Goal: Information Seeking & Learning: Learn about a topic

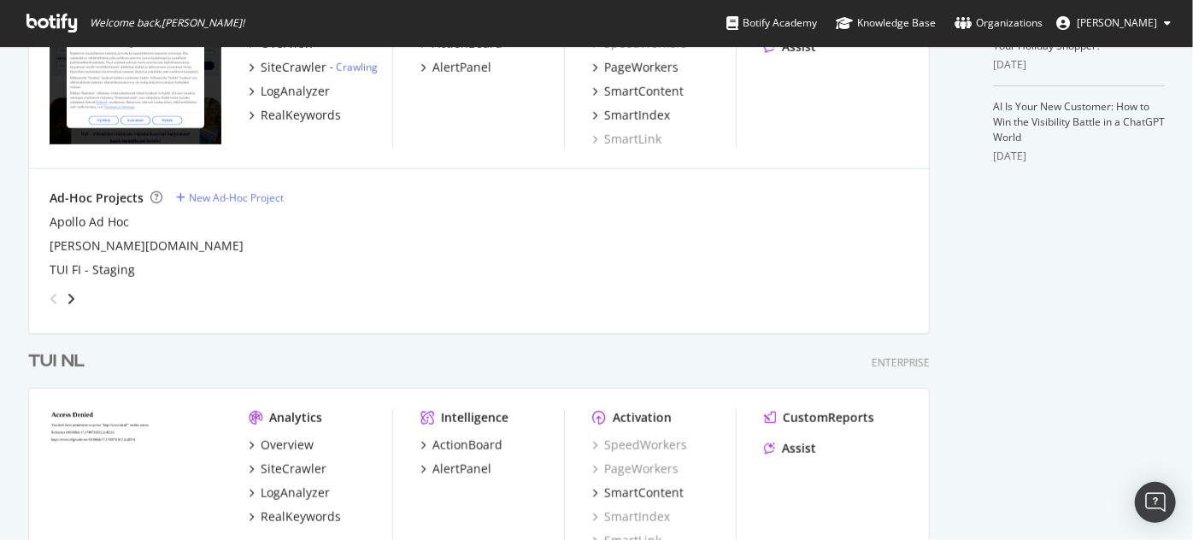
scroll to position [349, 0]
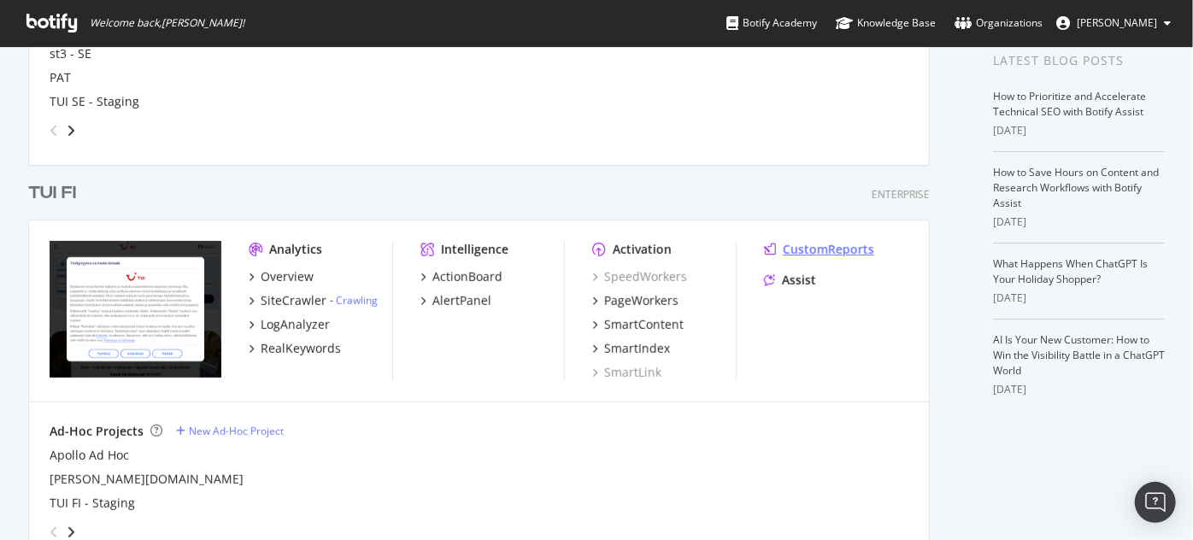
click at [829, 255] on div "CustomReports" at bounding box center [828, 249] width 91 height 17
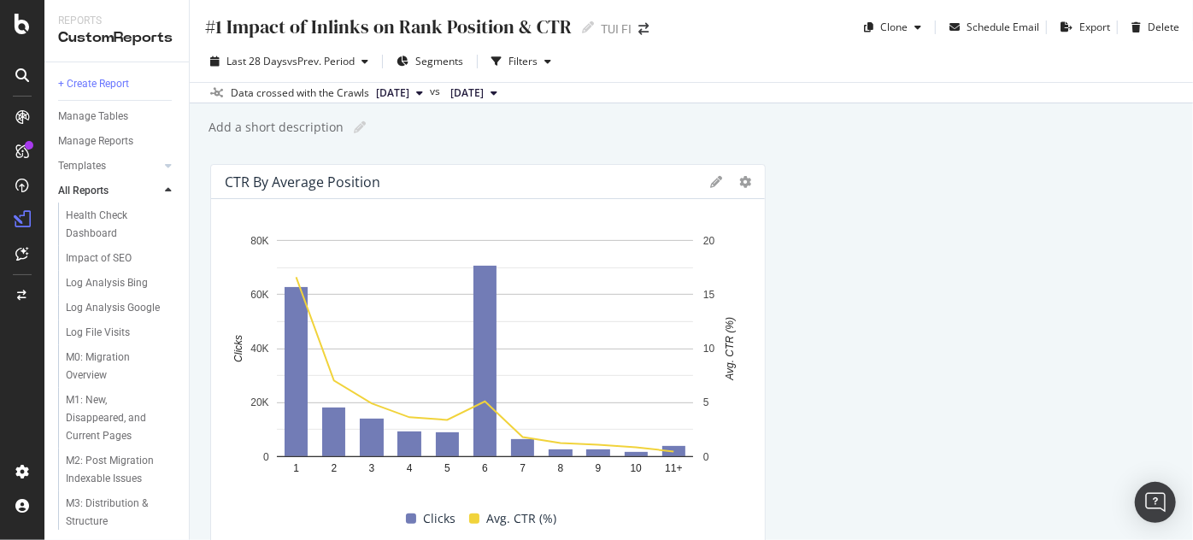
scroll to position [1225, 0]
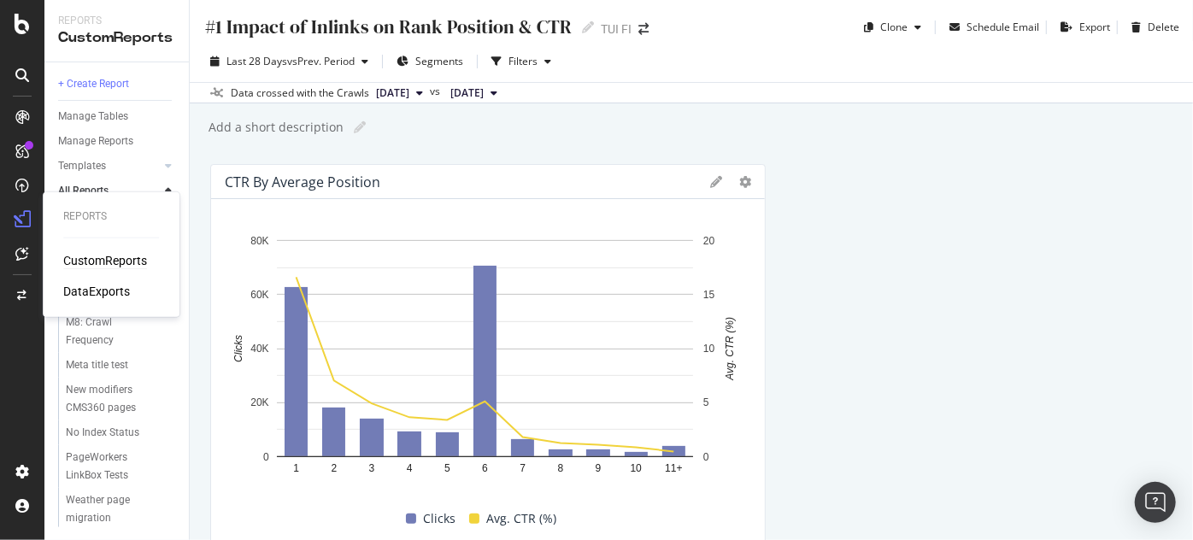
click at [85, 266] on div "CustomReports" at bounding box center [105, 260] width 84 height 17
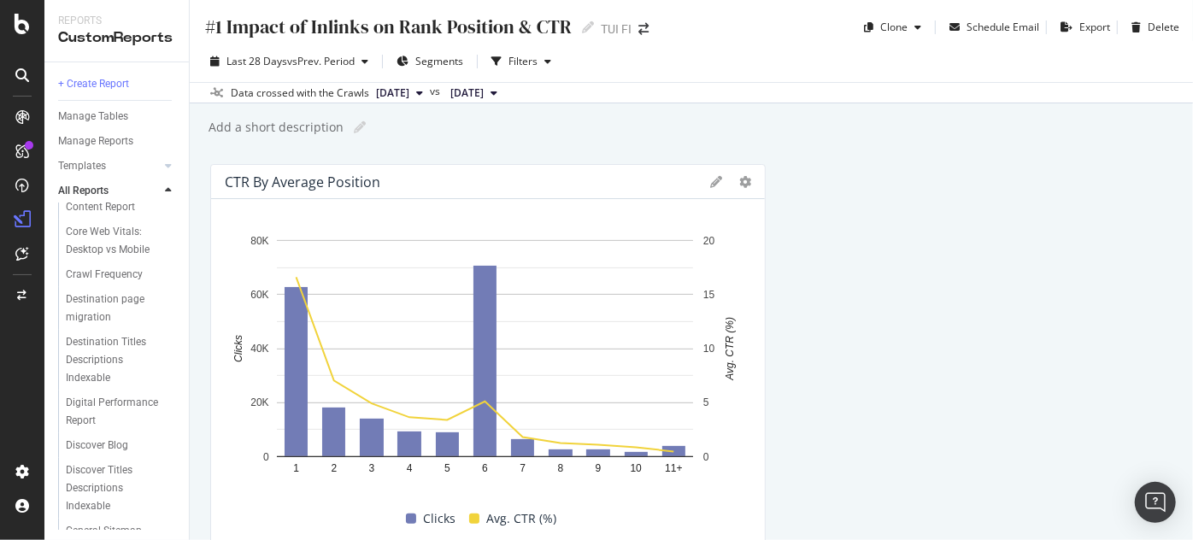
scroll to position [385, 0]
click at [130, 324] on div "Destination page migration" at bounding box center [115, 306] width 98 height 36
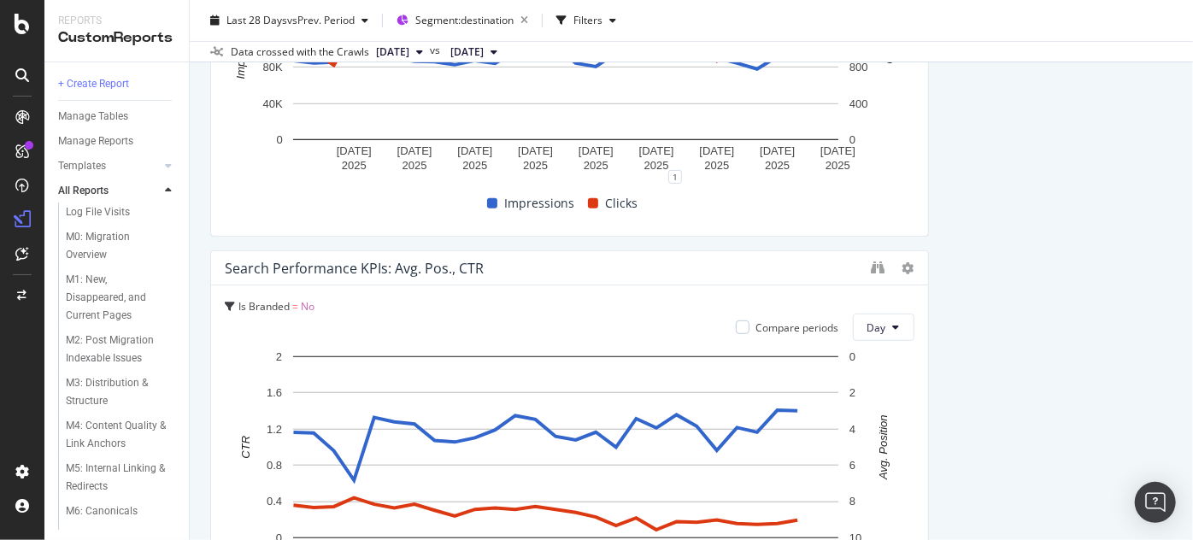
scroll to position [1225, 0]
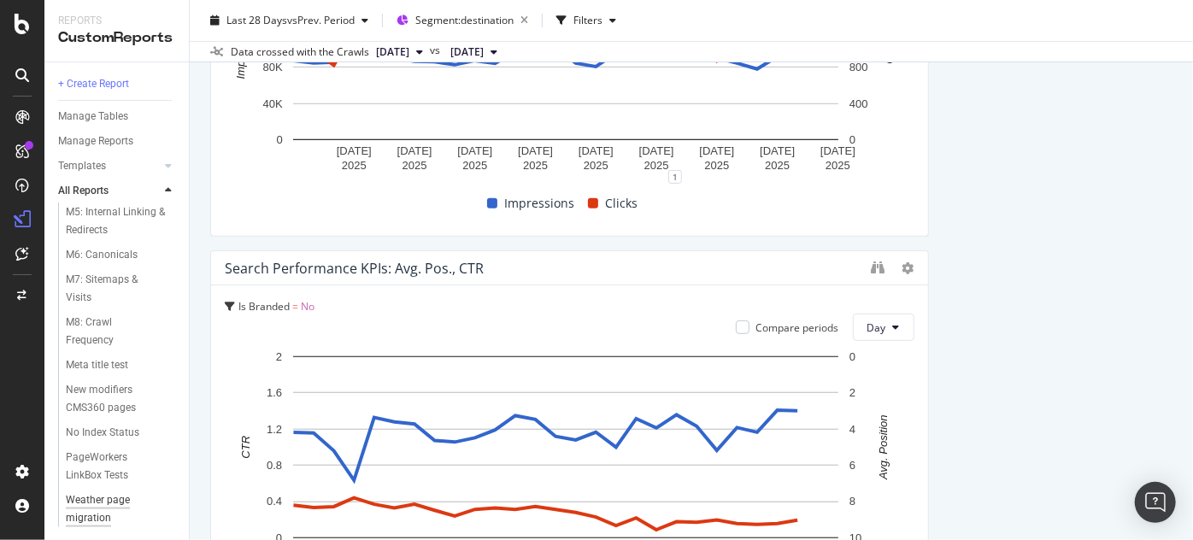
click at [113, 502] on div "Weather page migration" at bounding box center [114, 509] width 97 height 36
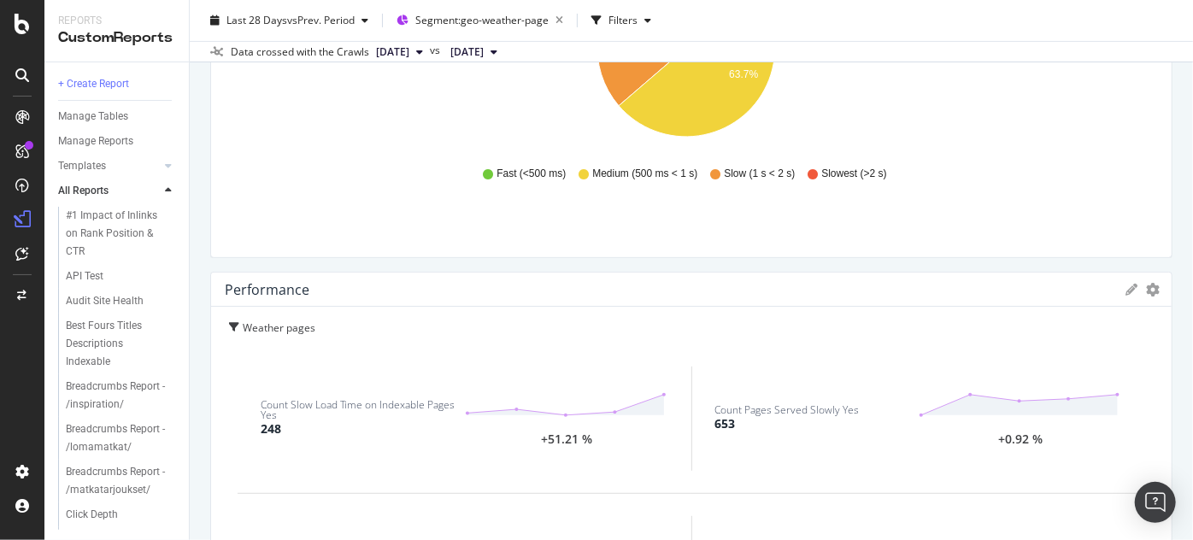
scroll to position [3339, 0]
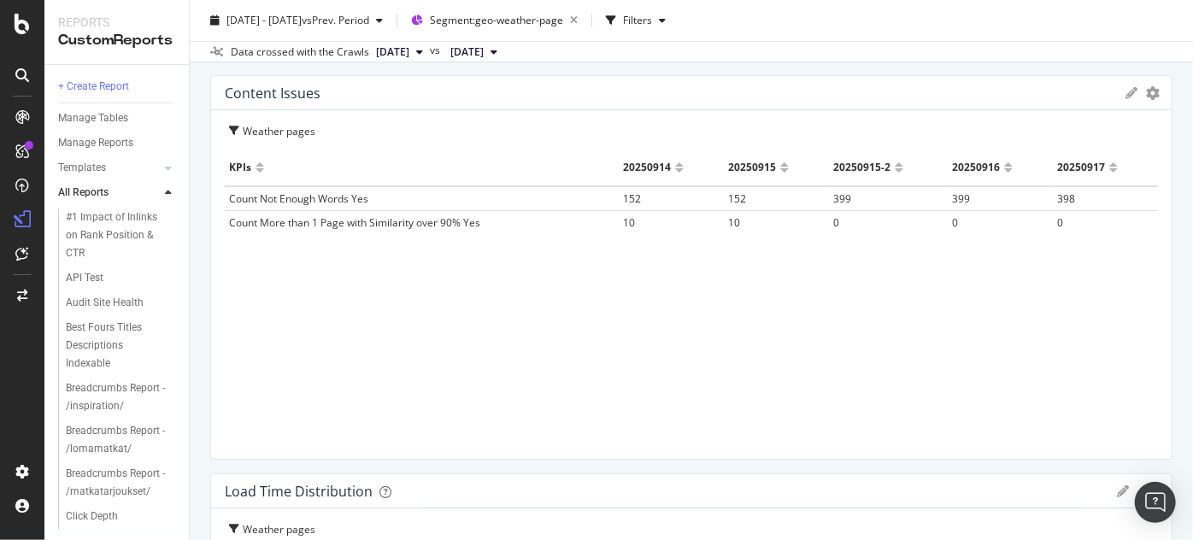
scroll to position [2869, 0]
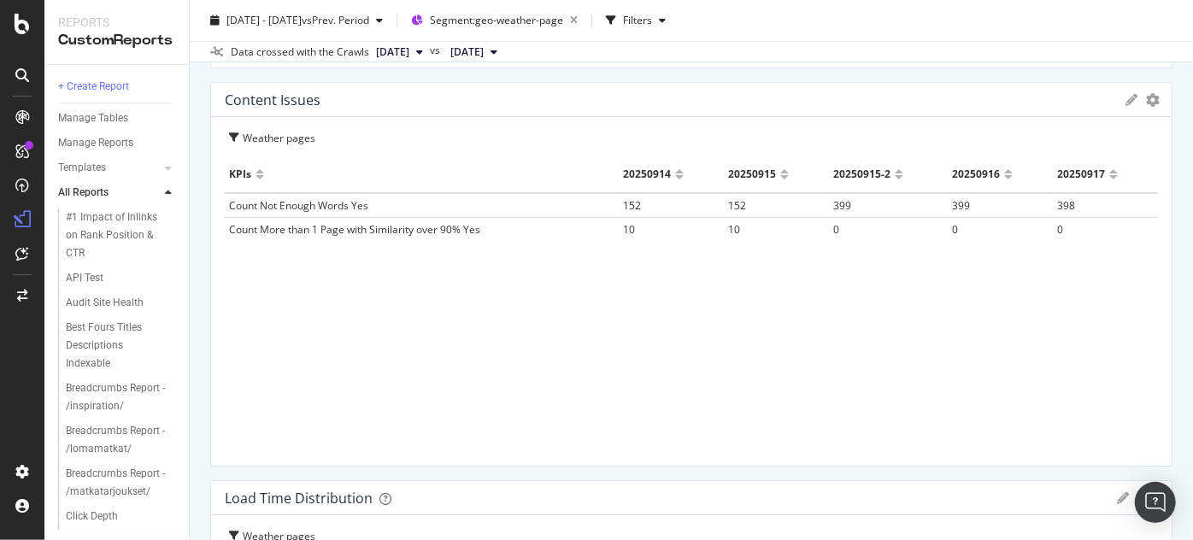
drag, startPoint x: 1178, startPoint y: 317, endPoint x: 1192, endPoint y: 318, distance: 13.7
click at [1192, 318] on div "Weather page migration Weather page migration TUI FI Clone Email Scheduled Expo…" at bounding box center [691, 270] width 1003 height 540
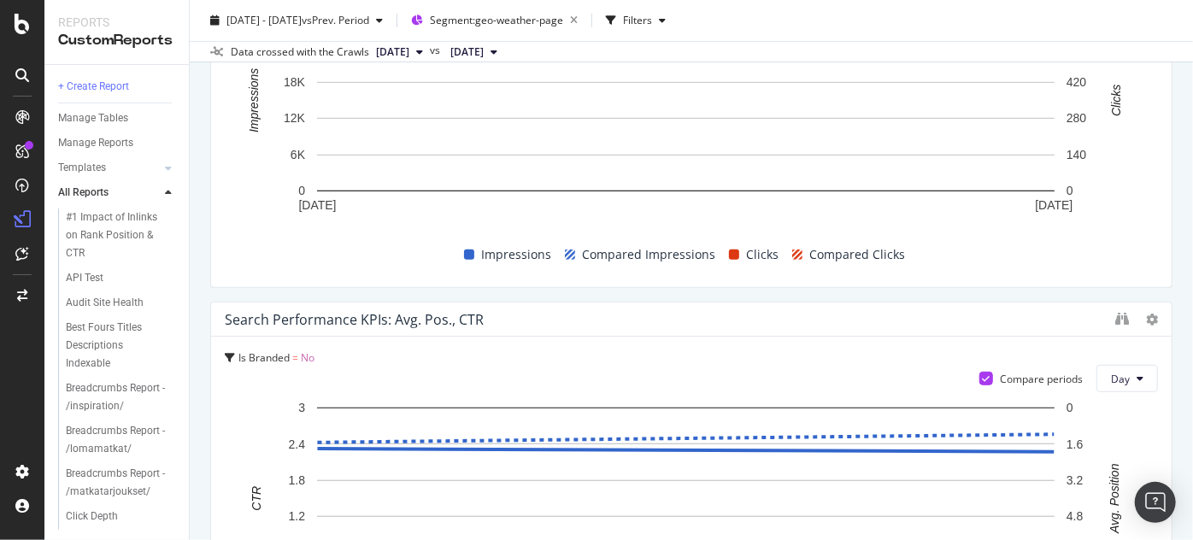
scroll to position [0, 0]
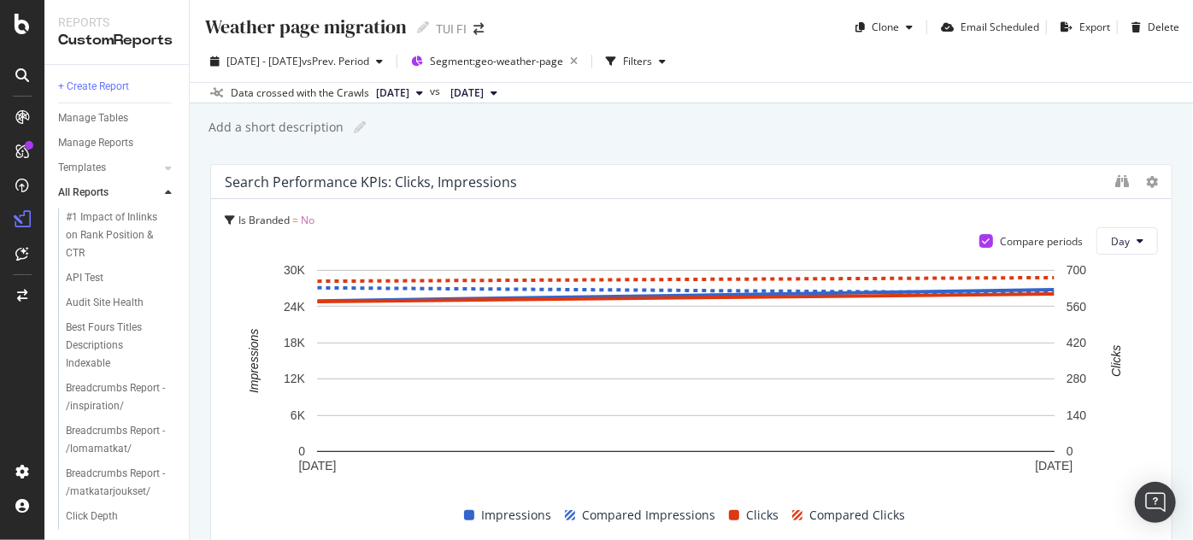
click at [423, 91] on icon at bounding box center [419, 93] width 7 height 10
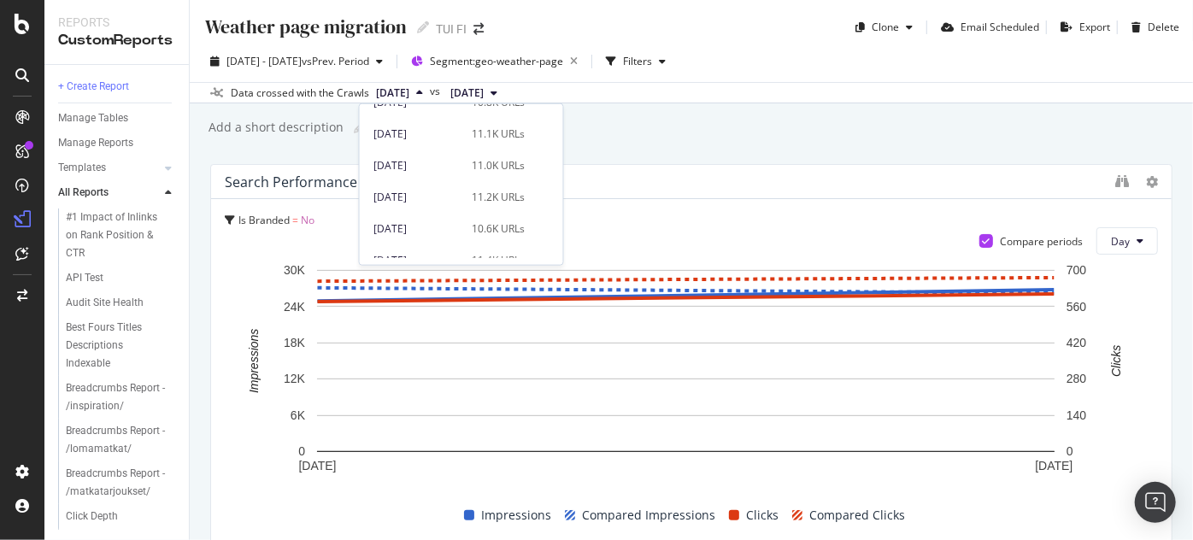
scroll to position [315, 0]
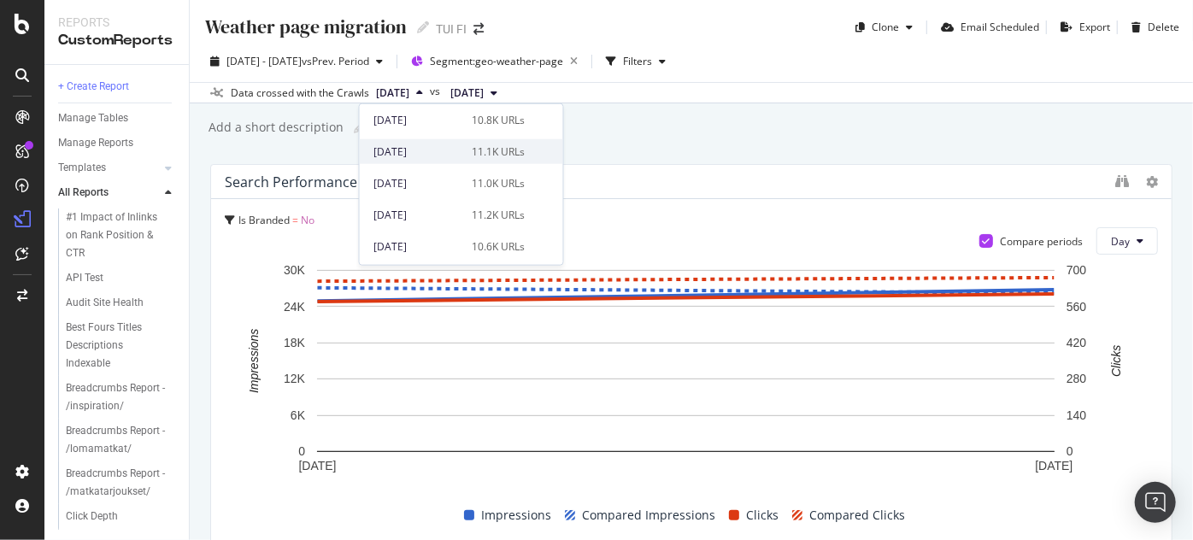
click at [417, 156] on div "2025 Sep. 14th" at bounding box center [417, 151] width 89 height 15
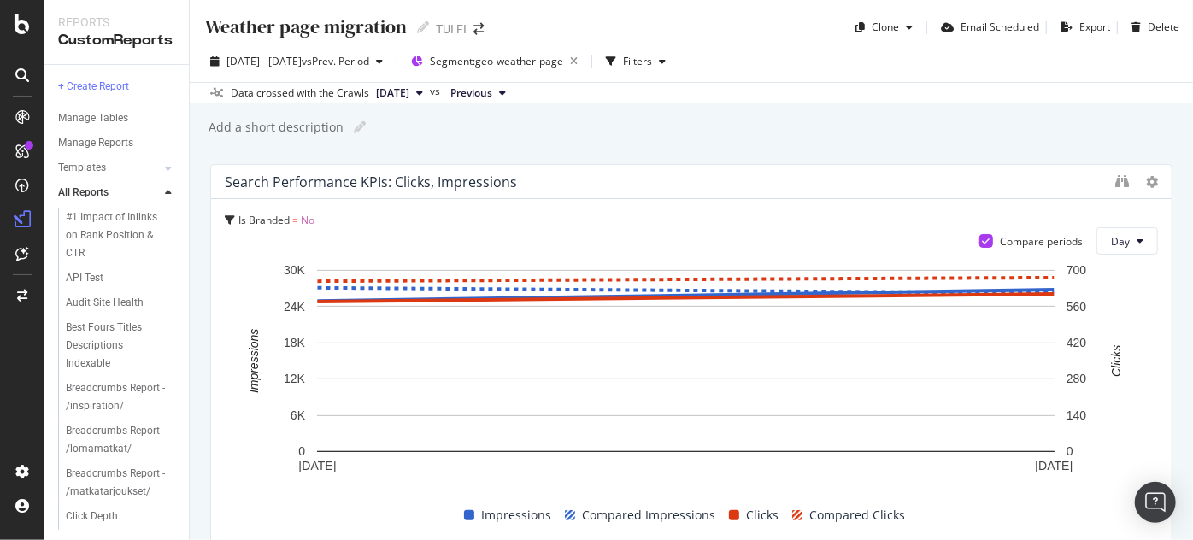
click at [409, 96] on span "2025 Sep. 14th" at bounding box center [392, 92] width 33 height 15
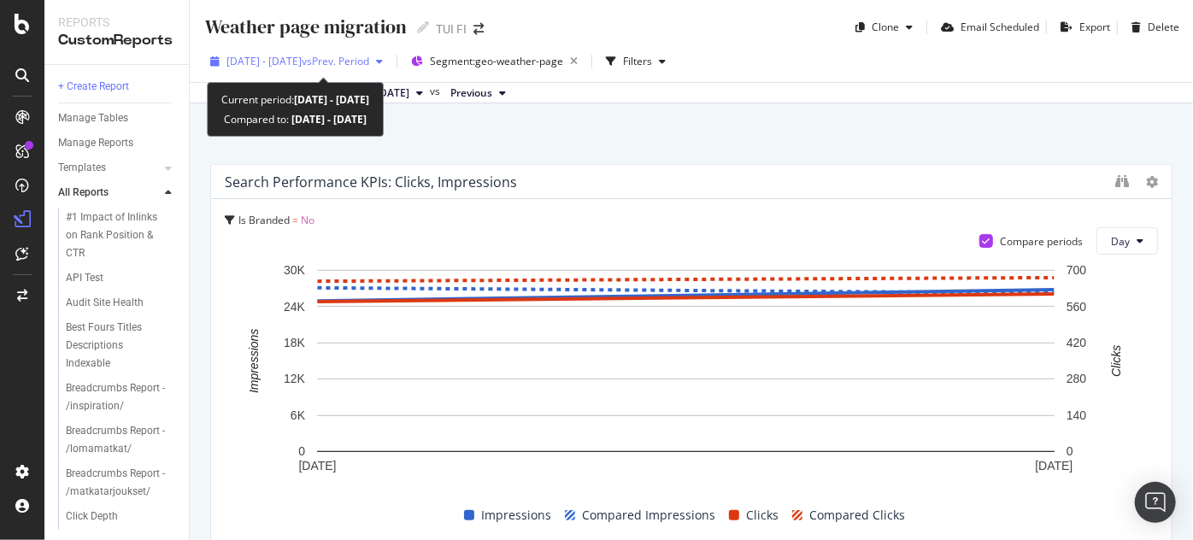
click at [383, 61] on icon "button" at bounding box center [379, 61] width 7 height 10
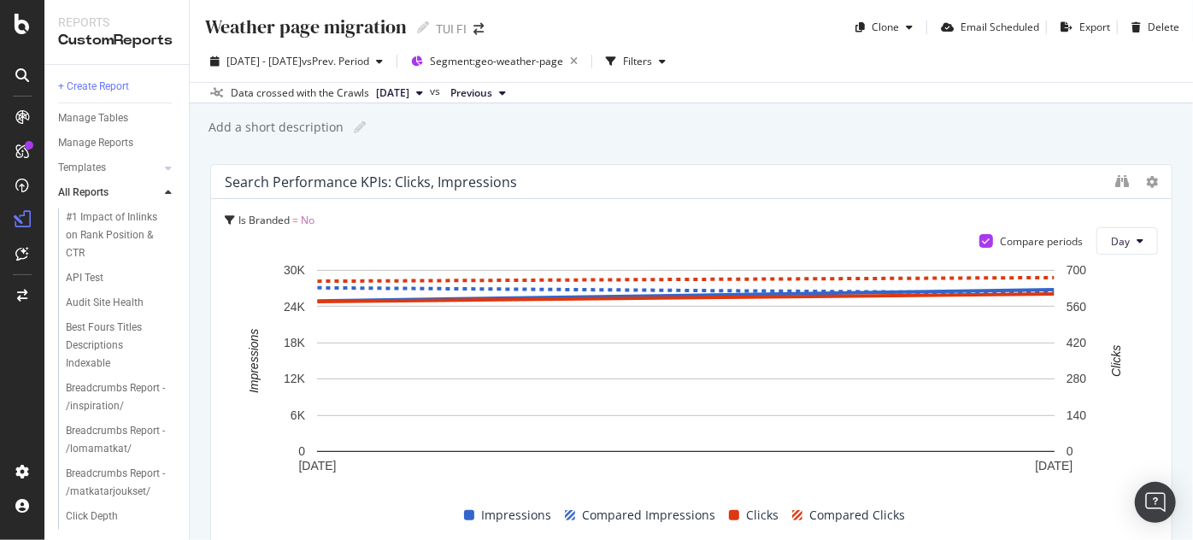
click at [772, 115] on div "Add a short description Add a short description" at bounding box center [700, 128] width 986 height 26
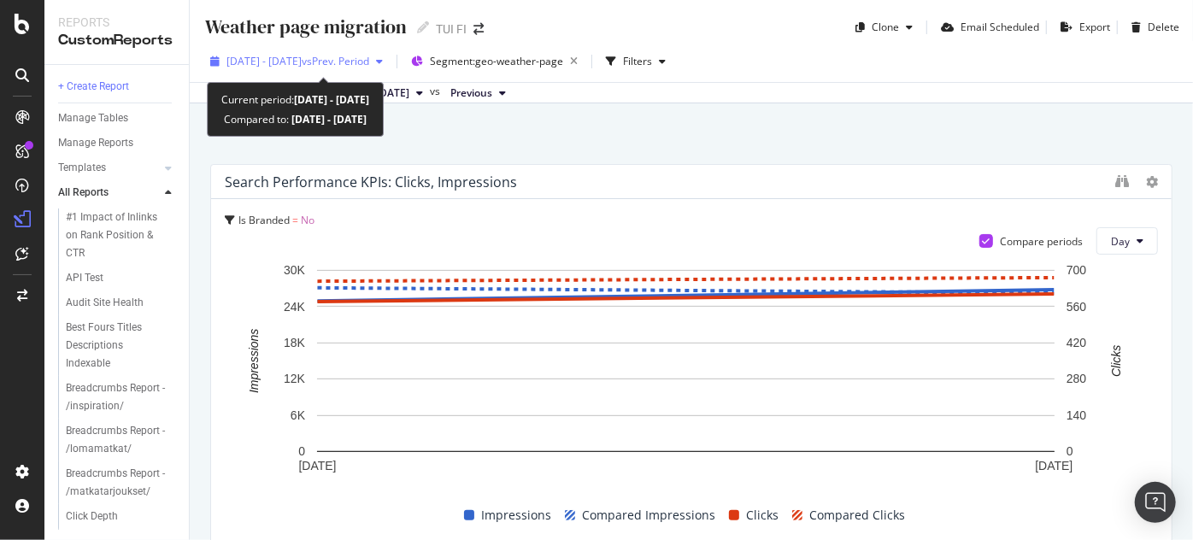
click at [383, 61] on icon "button" at bounding box center [379, 61] width 7 height 10
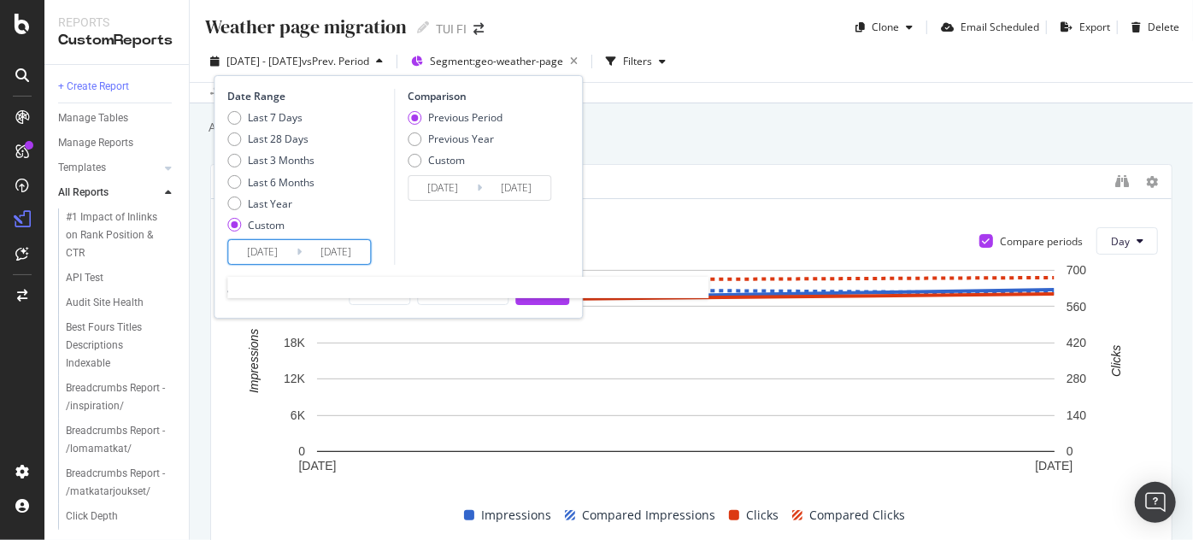
click at [284, 251] on input "2025/09/16" at bounding box center [262, 252] width 68 height 24
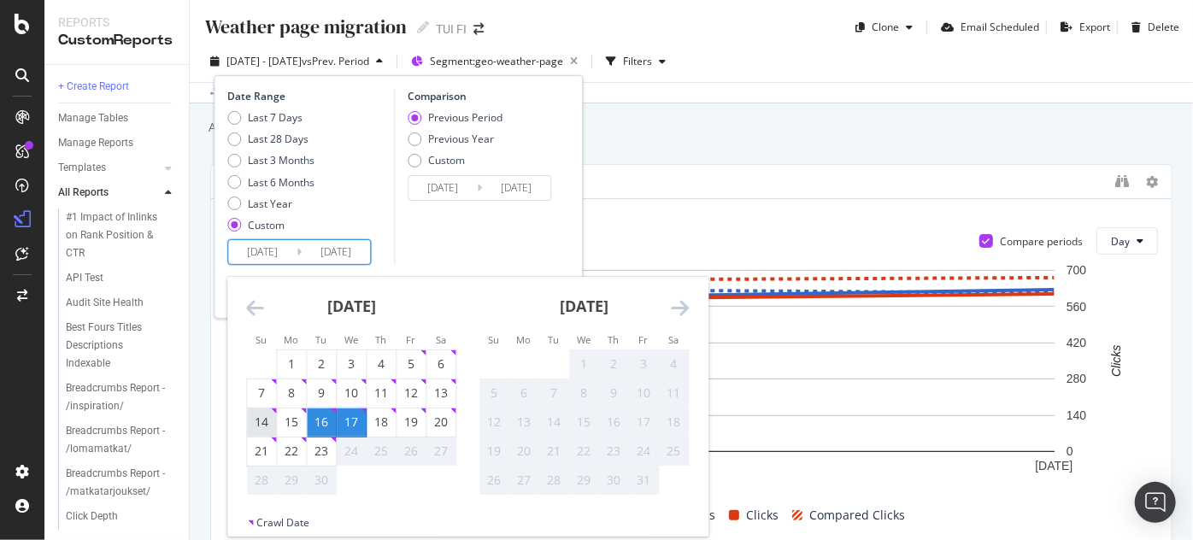
click at [261, 418] on div "14" at bounding box center [261, 422] width 29 height 17
type input "2025/09/14"
type input "2025/09/10"
type input "2025/09/13"
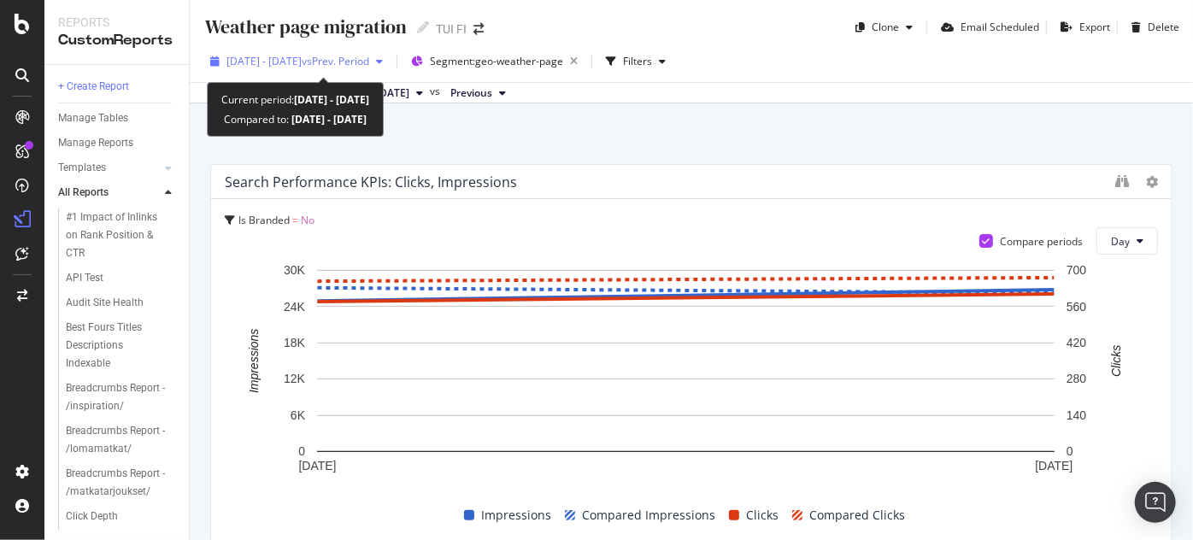
click at [369, 66] on span "vs Prev. Period" at bounding box center [336, 61] width 68 height 15
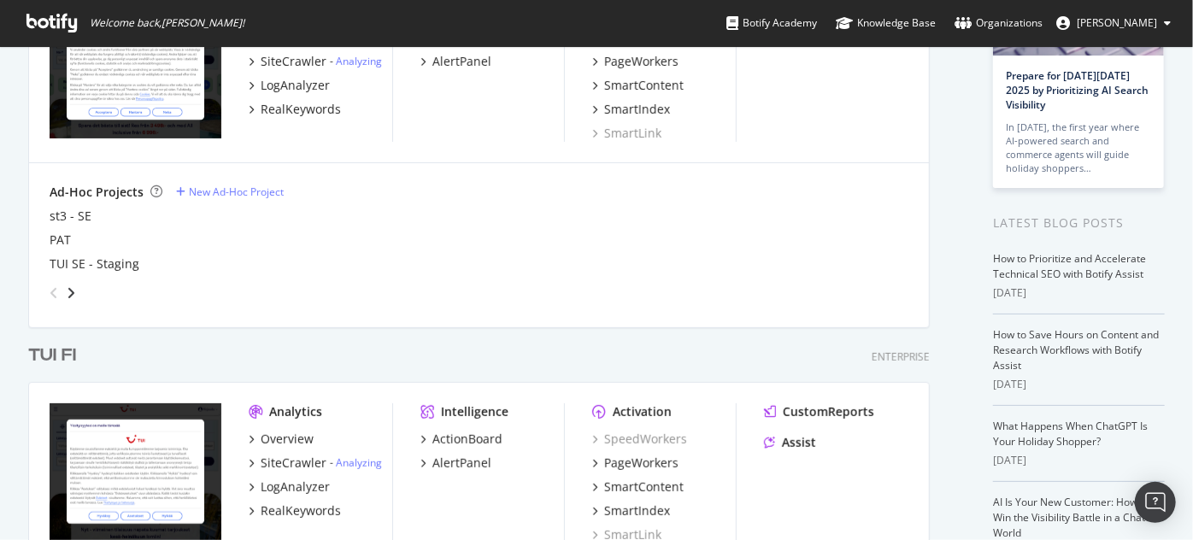
scroll to position [217, 0]
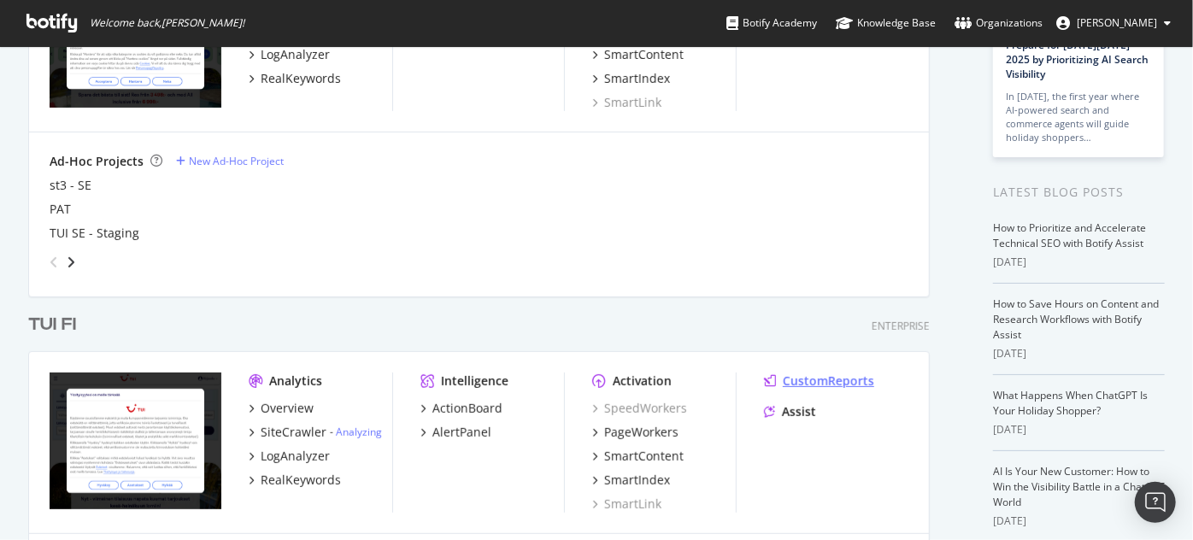
click at [832, 377] on div "CustomReports" at bounding box center [828, 381] width 91 height 17
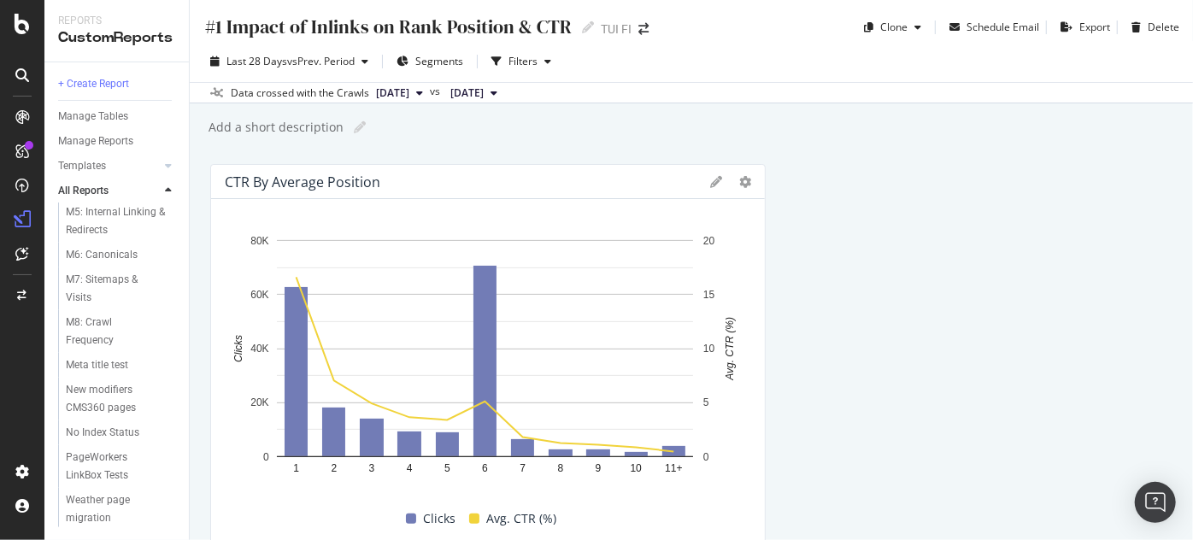
scroll to position [1225, 0]
click at [97, 514] on div "Weather page migration" at bounding box center [114, 509] width 97 height 36
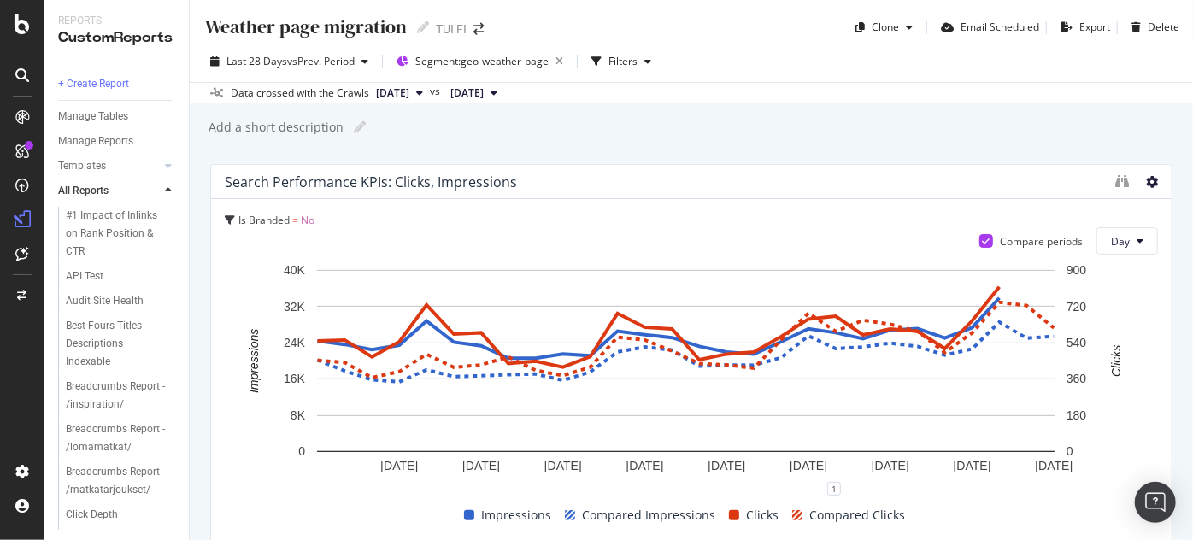
click at [1146, 177] on icon at bounding box center [1152, 182] width 12 height 12
click at [843, 188] on div "Search Performance KPIs: Clicks, Impressions" at bounding box center [666, 181] width 882 height 17
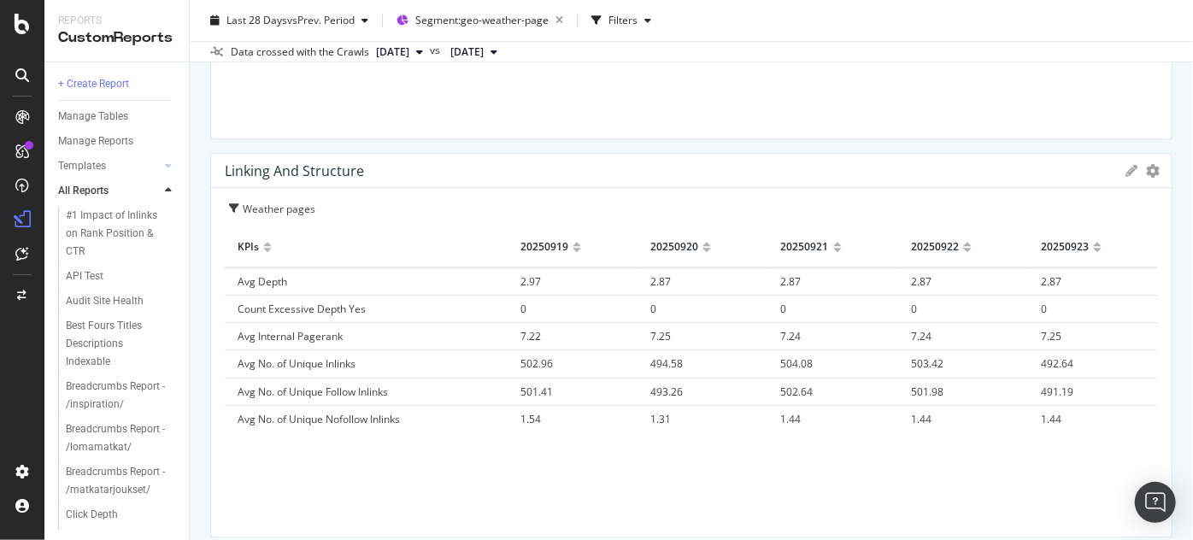
scroll to position [2388, 0]
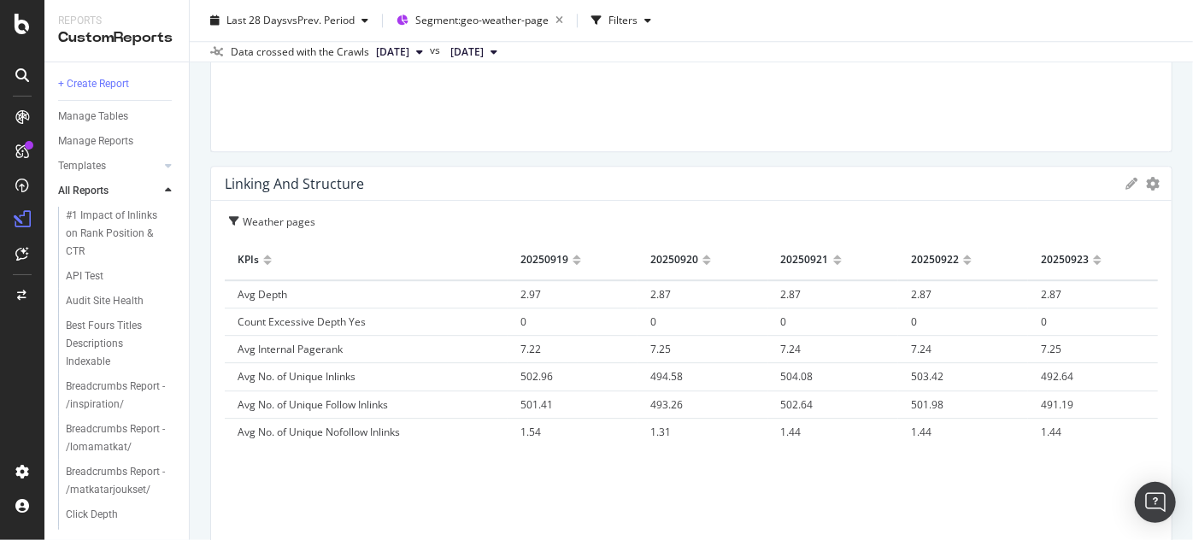
click at [303, 425] on span "Avg No. of Unique Nofollow Inlinks" at bounding box center [319, 432] width 162 height 15
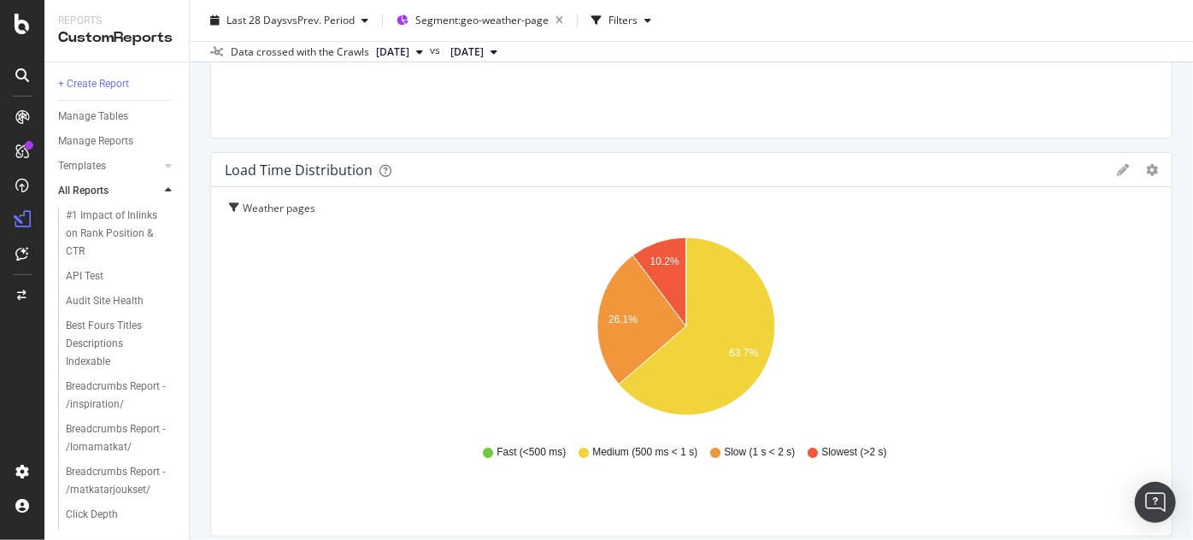
scroll to position [3204, 0]
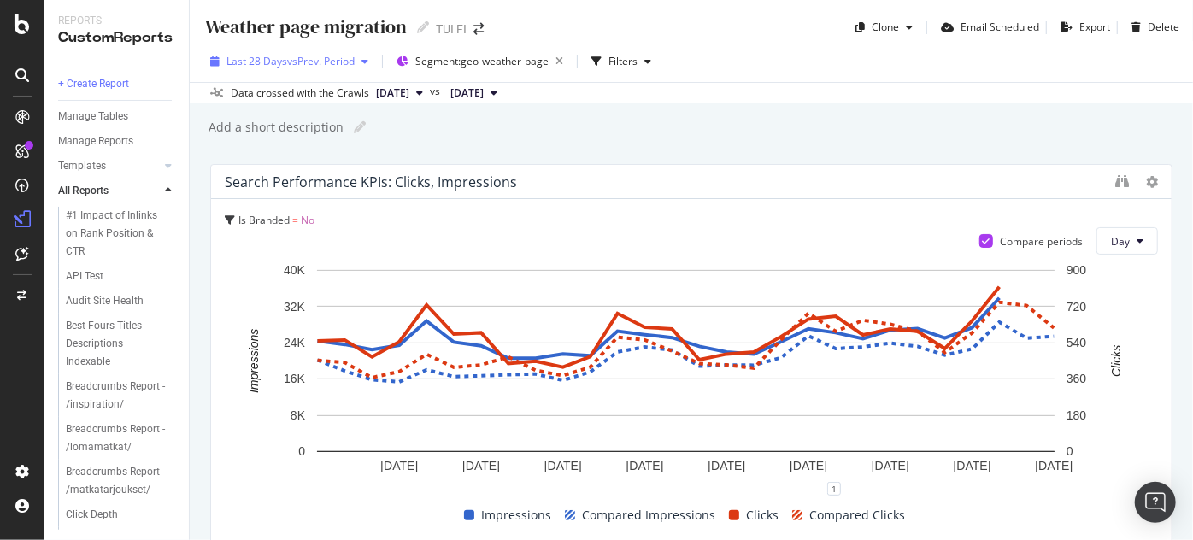
scroll to position [3339, 0]
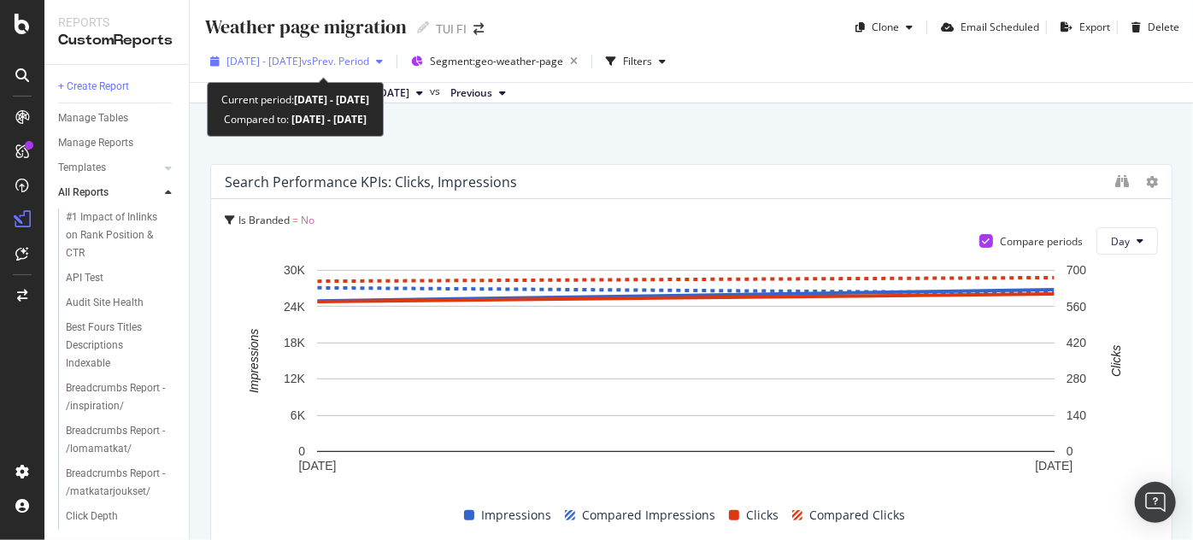
click at [390, 61] on div "button" at bounding box center [379, 61] width 21 height 10
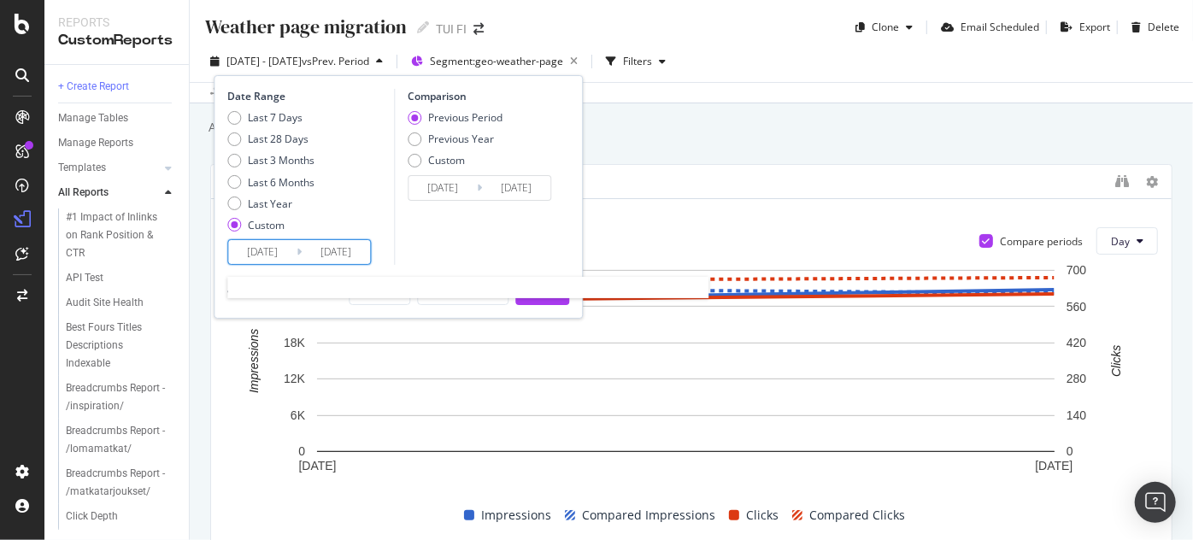
click at [294, 250] on input "2025/09/16" at bounding box center [262, 252] width 68 height 24
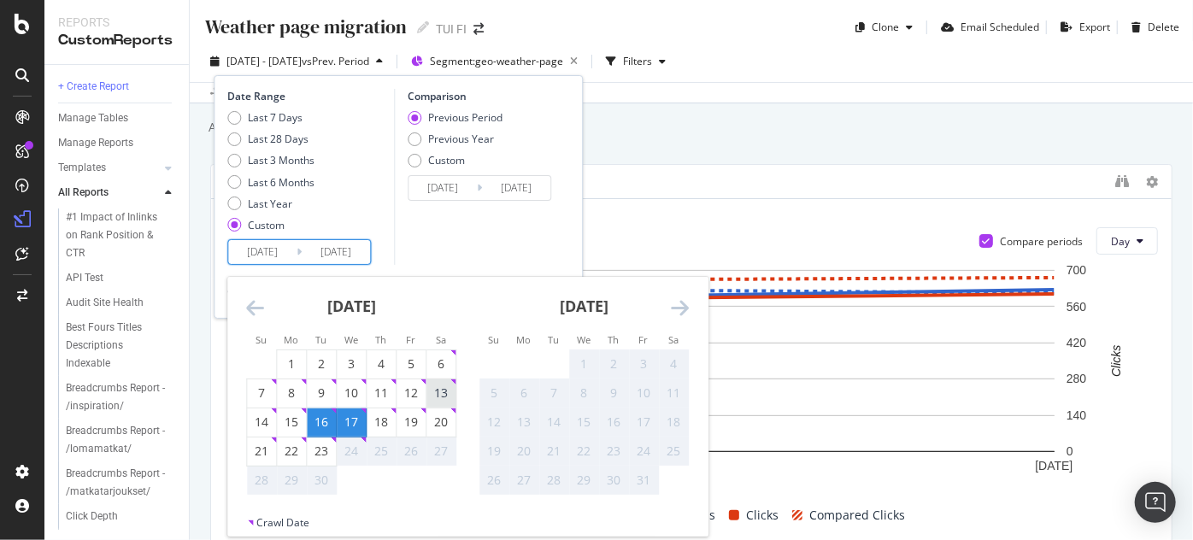
click at [438, 395] on div "13" at bounding box center [440, 393] width 29 height 17
type input "2025/09/13"
type input "2025/09/08"
type input "2025/09/12"
click at [260, 419] on div "14" at bounding box center [261, 422] width 29 height 17
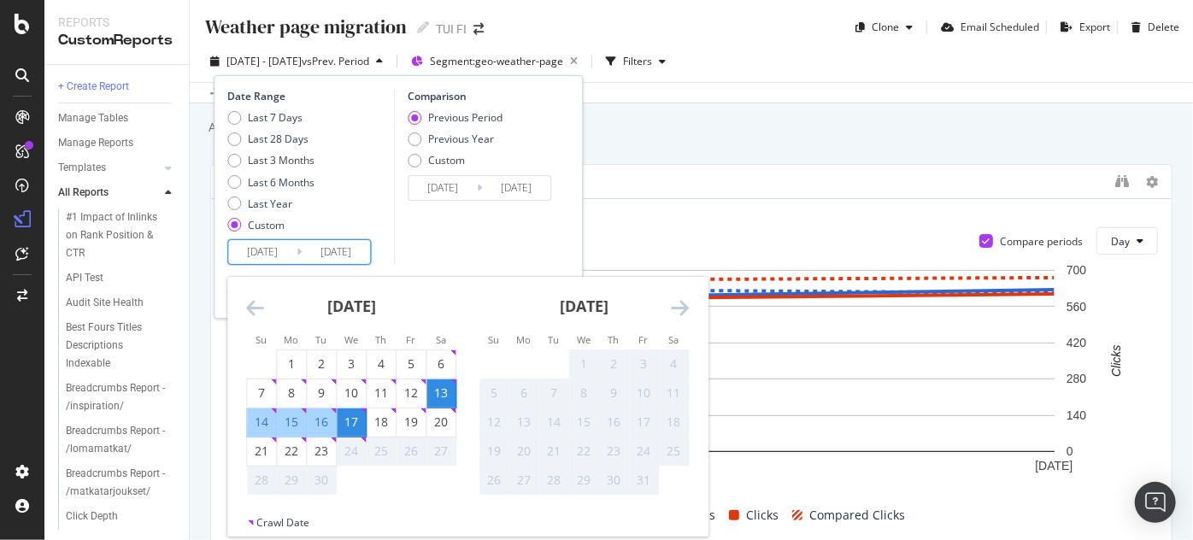
type input "2025/09/14"
type input "2025/09/11"
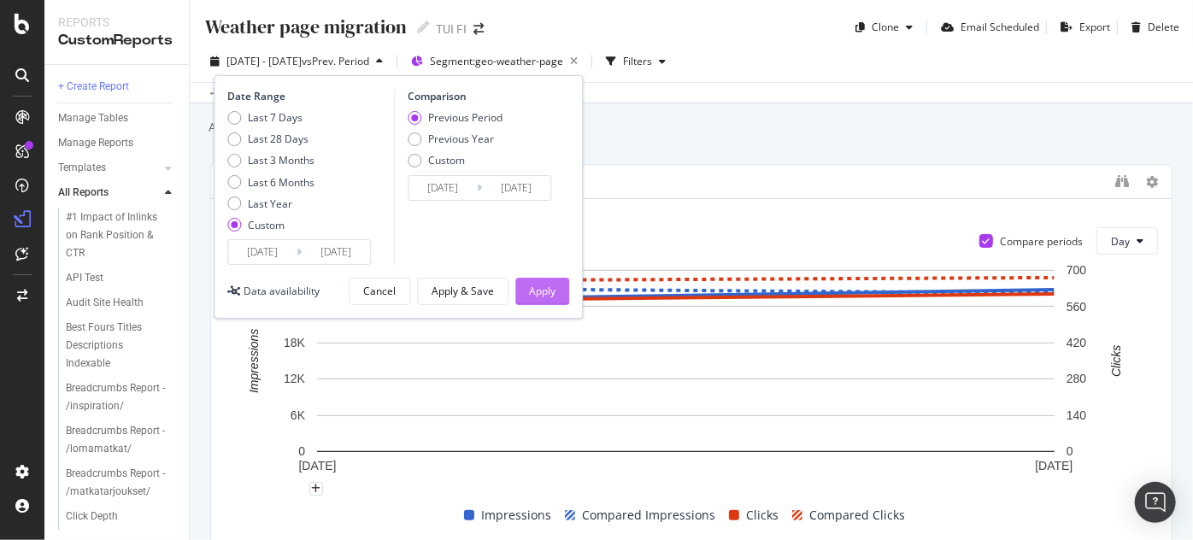
click at [535, 294] on div "Apply" at bounding box center [542, 291] width 26 height 15
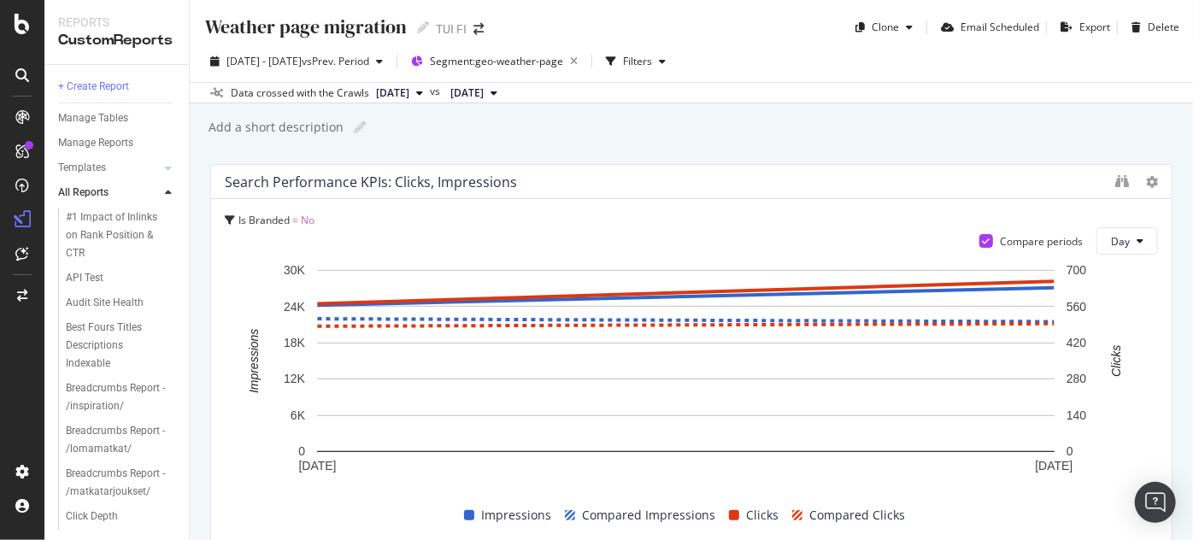
click at [504, 92] on button "2025 Sep. 12th" at bounding box center [473, 93] width 61 height 21
click at [786, 97] on div "Data crossed with the Crawls 2025 Sep. 14th vs 2025 Sep. 12th" at bounding box center [691, 92] width 1003 height 21
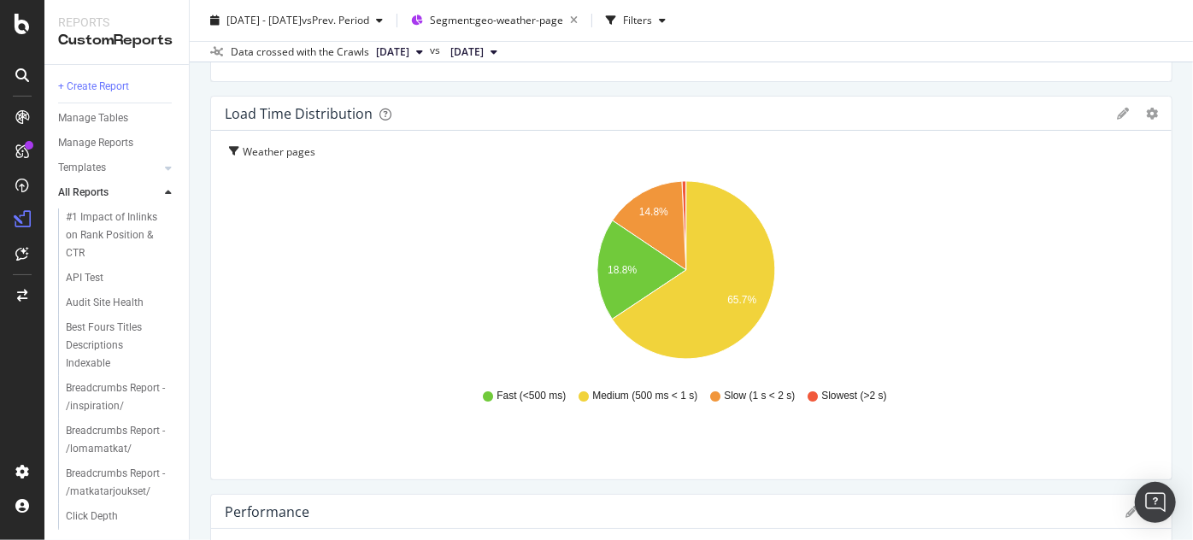
scroll to position [3215, 0]
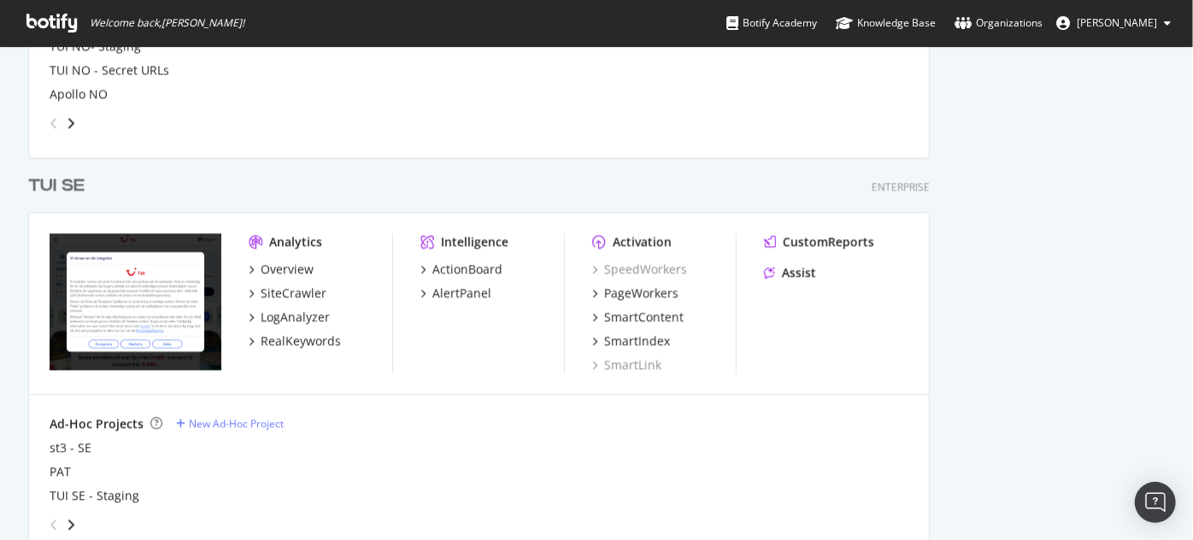
scroll to position [1849, 0]
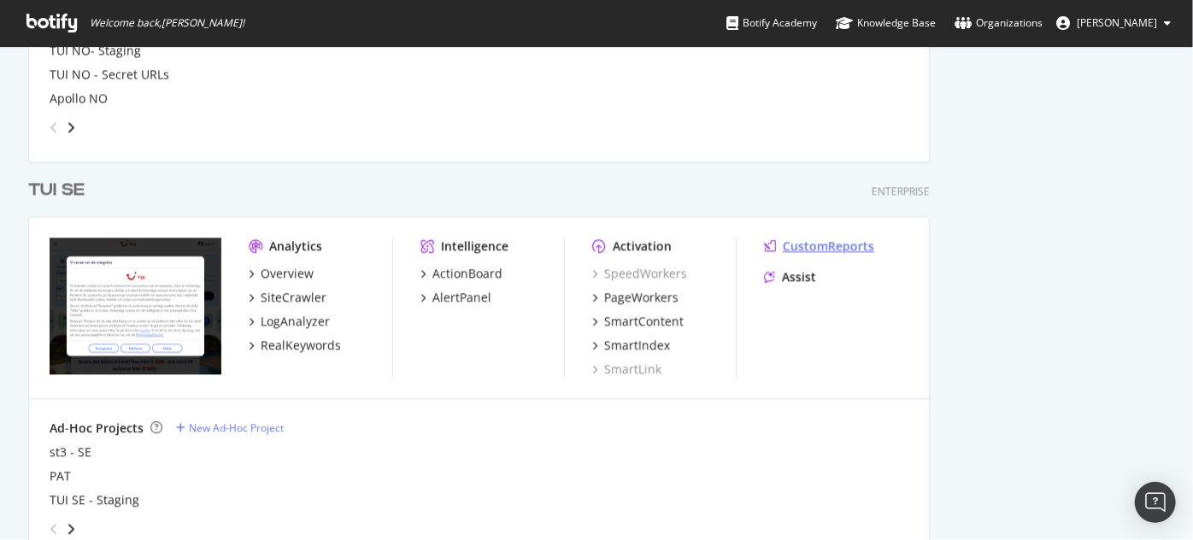
click at [841, 242] on div "CustomReports" at bounding box center [828, 246] width 91 height 17
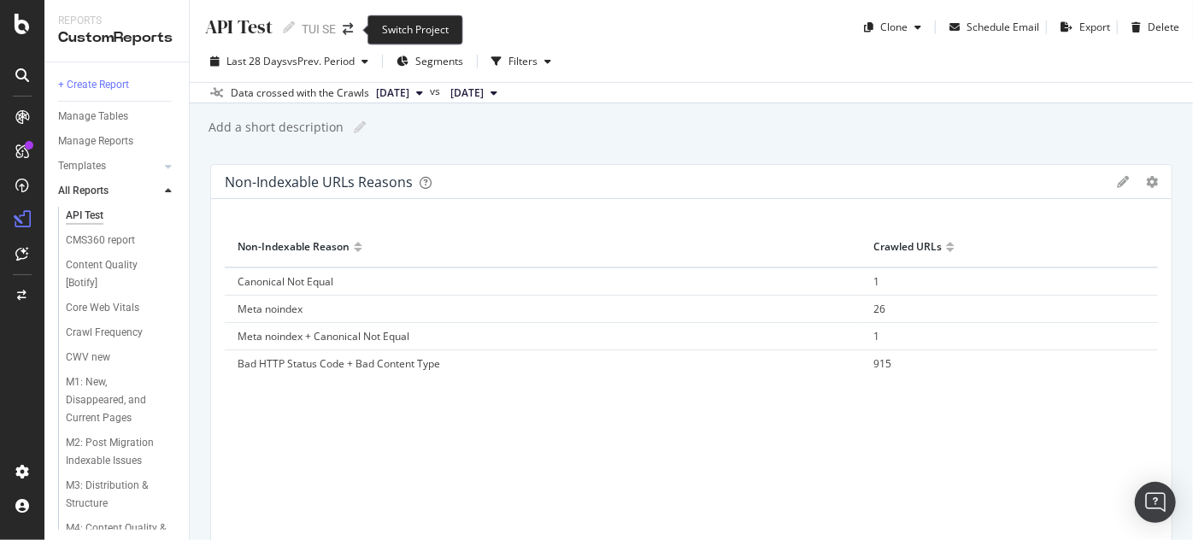
click at [395, 28] on div "Switch Project" at bounding box center [415, 30] width 96 height 30
click at [344, 24] on icon "arrow-right-arrow-left" at bounding box center [348, 29] width 10 height 12
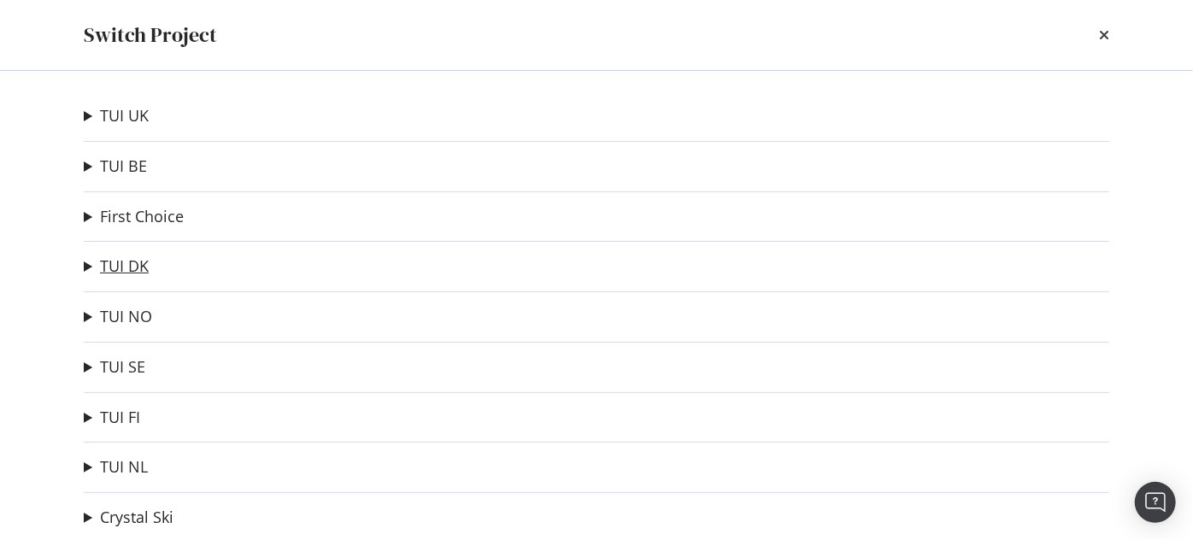
click at [104, 257] on link "TUI DK" at bounding box center [124, 266] width 49 height 18
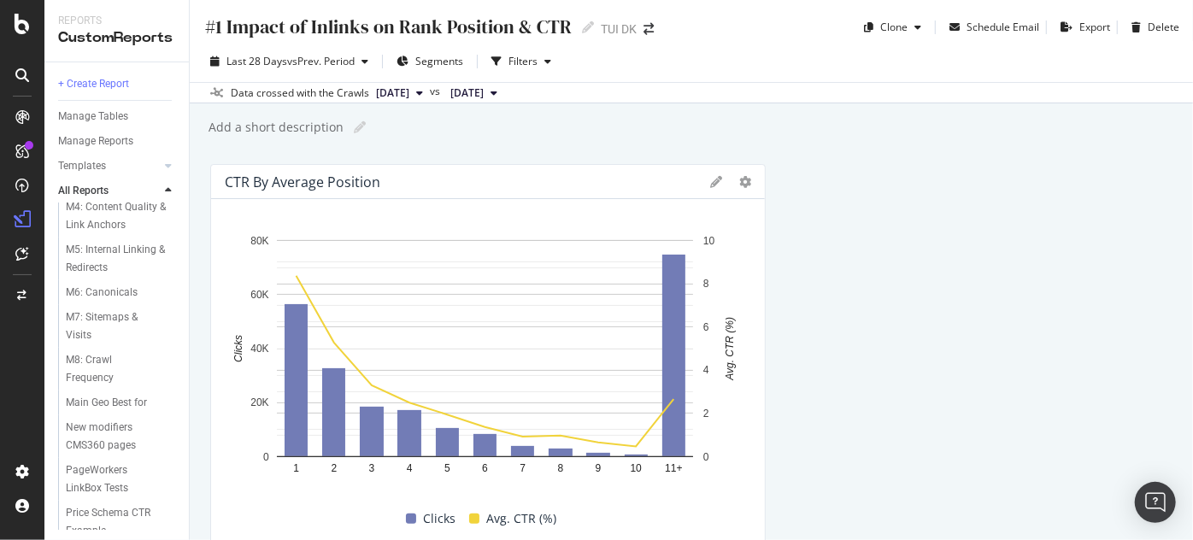
scroll to position [602, 0]
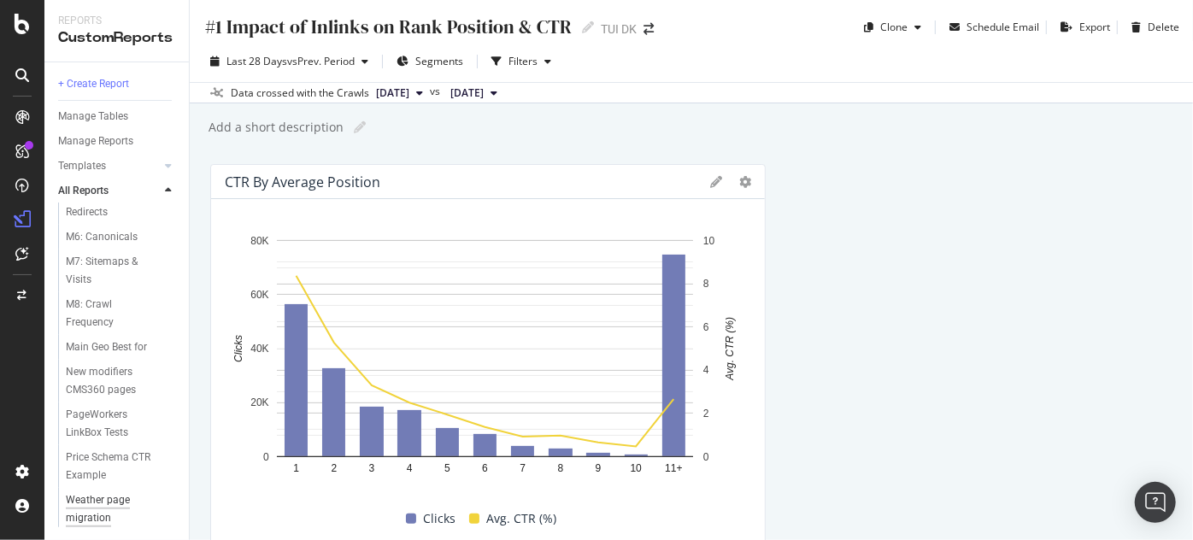
click at [86, 506] on div "Weather page migration" at bounding box center [114, 509] width 97 height 36
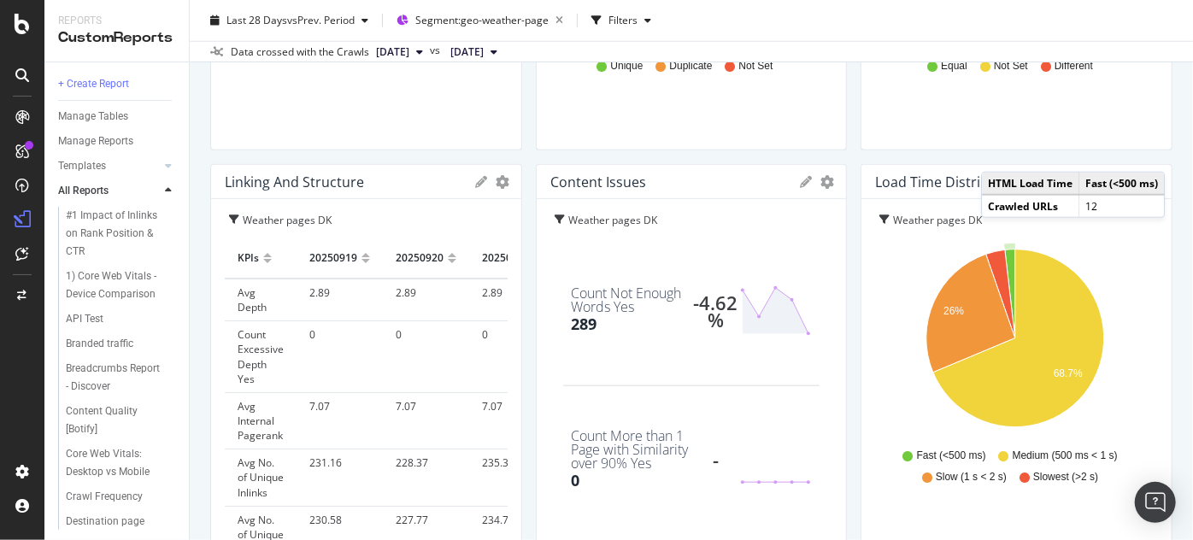
scroll to position [800, 0]
